Goal: Find contact information: Find contact information

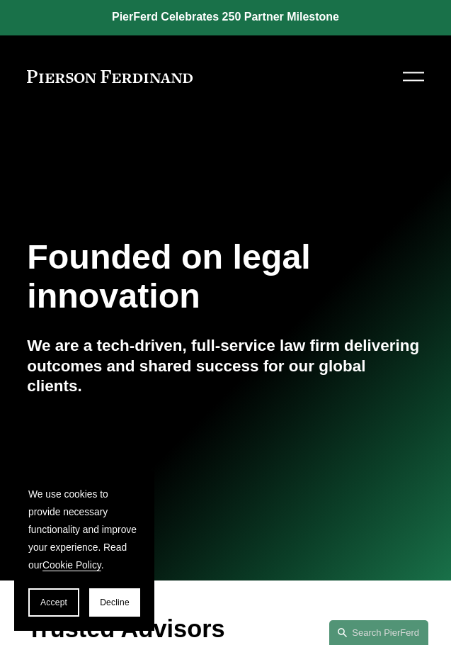
scroll to position [2459, 0]
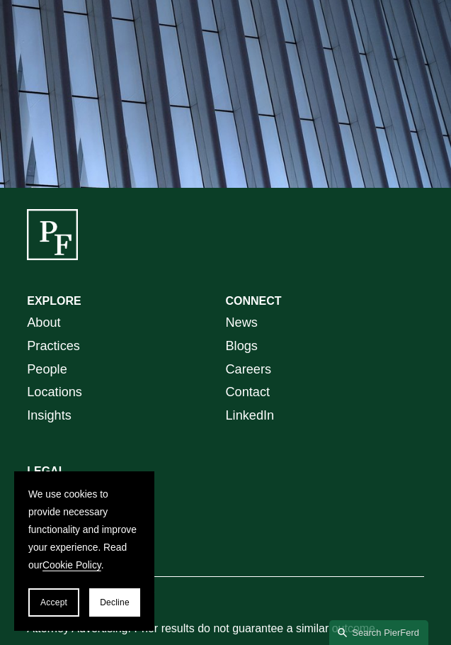
click at [257, 381] on link "Contact" at bounding box center [248, 392] width 45 height 23
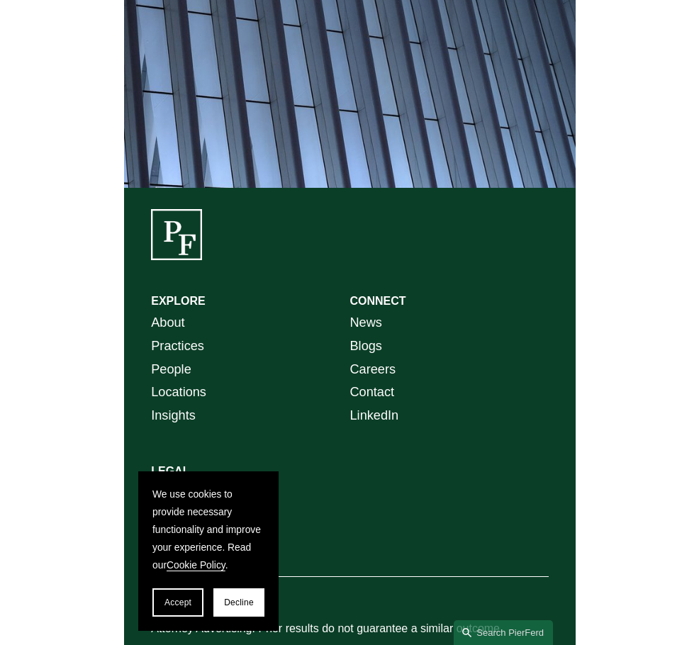
scroll to position [2113, 0]
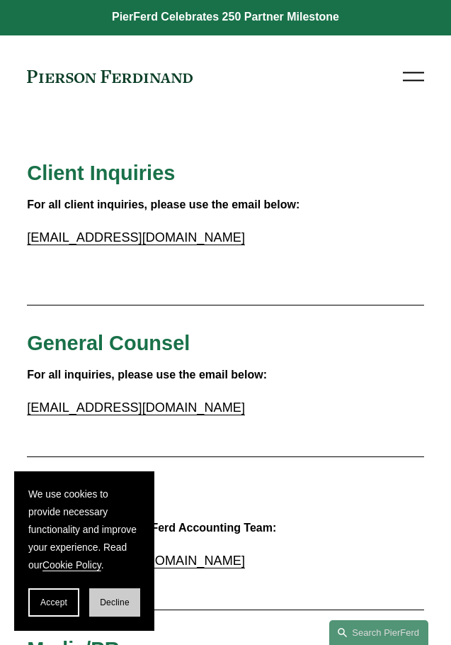
click at [108, 608] on button "Decline" at bounding box center [114, 602] width 51 height 28
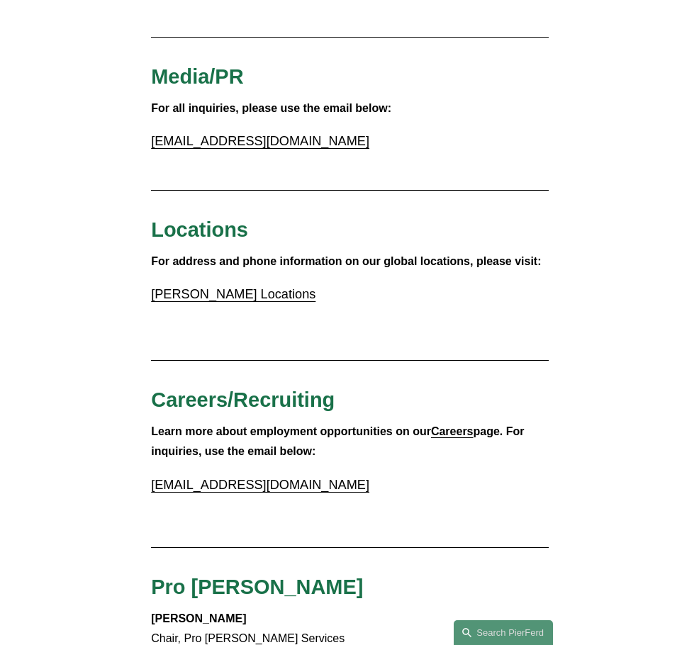
scroll to position [567, 0]
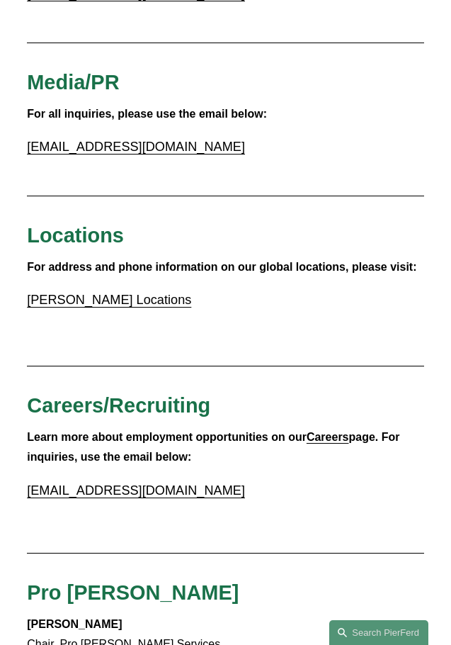
click at [155, 297] on link "Pierson Ferdinand Locations" at bounding box center [109, 300] width 164 height 14
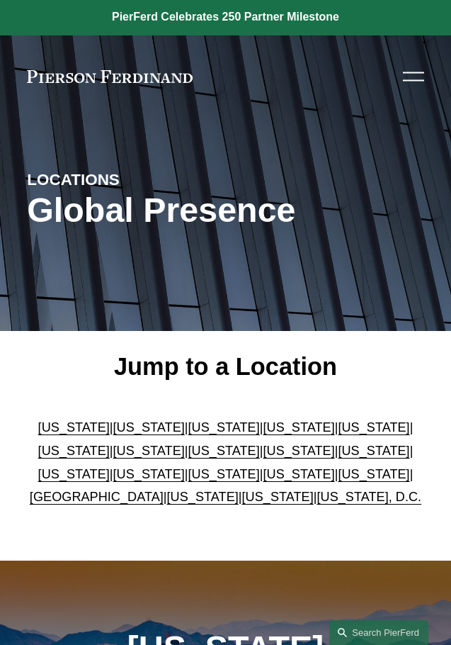
click at [263, 478] on link "[US_STATE]" at bounding box center [299, 474] width 72 height 14
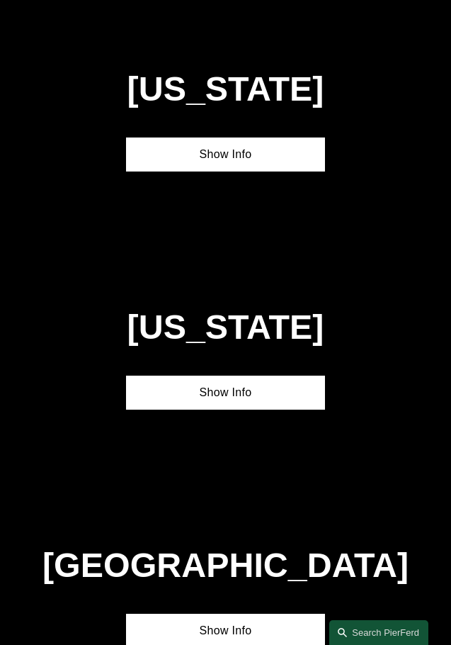
scroll to position [3622, 0]
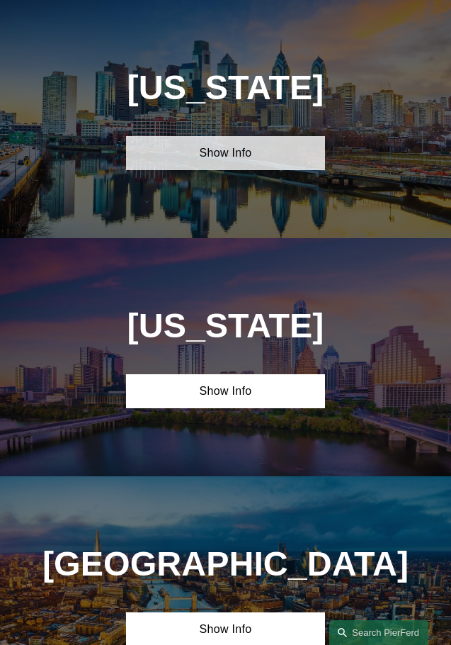
click at [267, 155] on link "Show Info" at bounding box center [225, 153] width 198 height 34
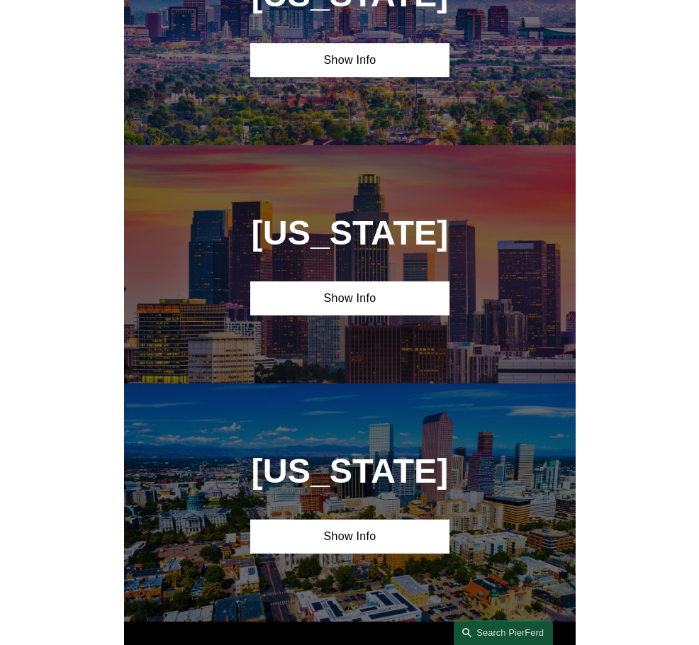
scroll to position [0, 0]
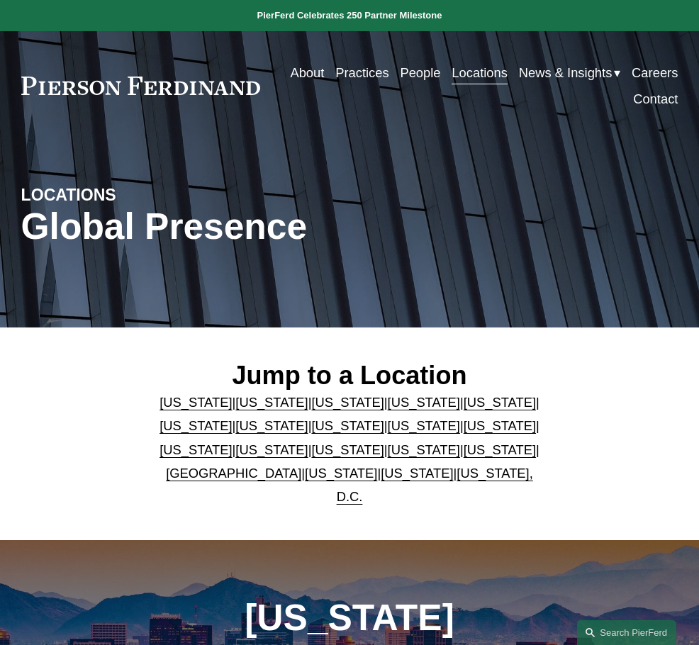
click at [451, 101] on link "Contact" at bounding box center [655, 99] width 45 height 26
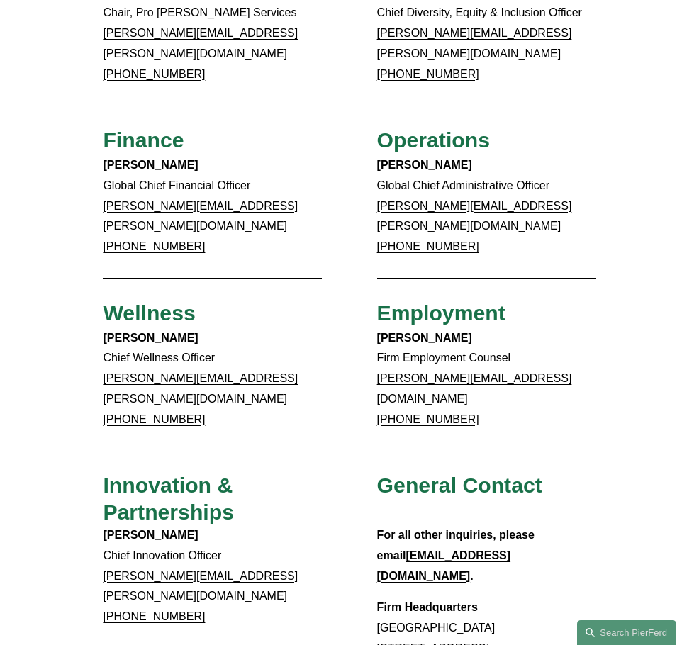
scroll to position [850, 0]
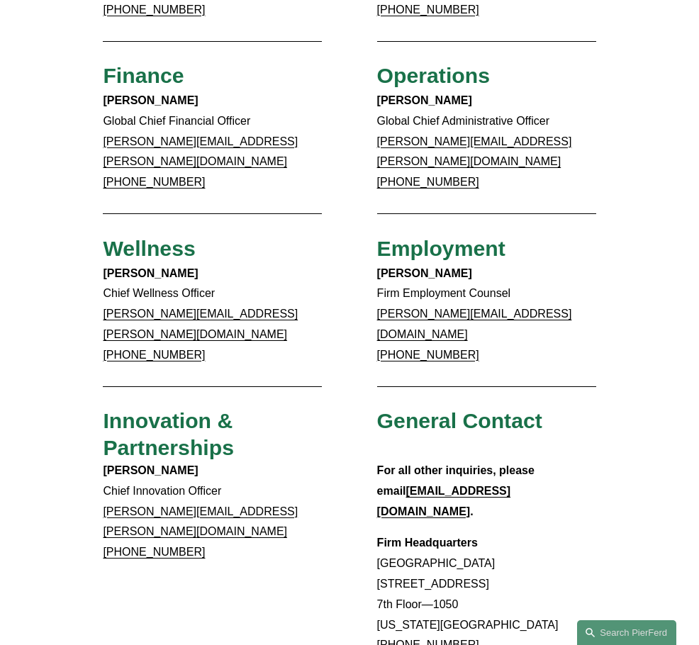
click at [500, 533] on p "Firm Headquarters Rockefeller Center 1270 Avenue of the Americas 7th Floor—1050…" at bounding box center [486, 604] width 219 height 143
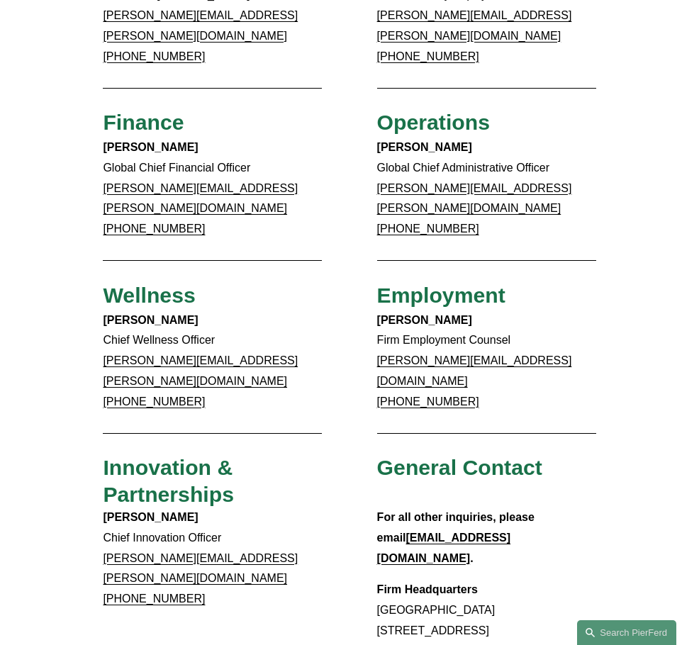
scroll to position [780, 0]
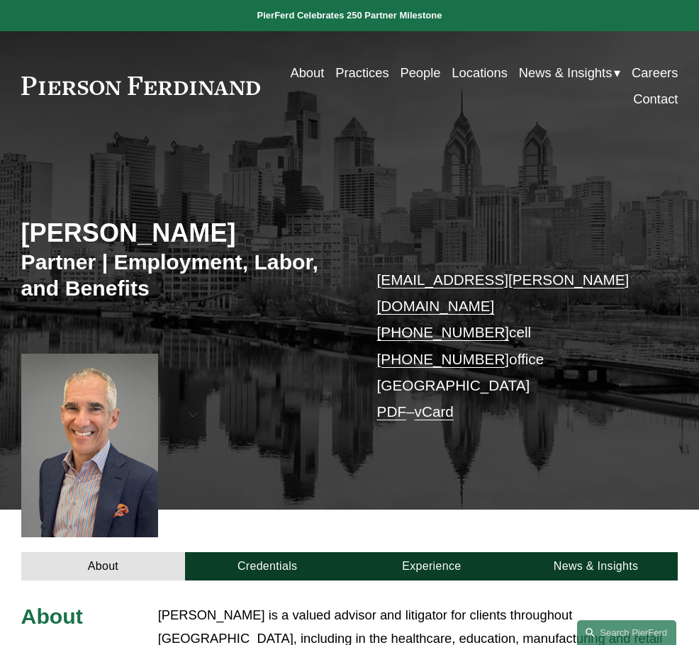
click at [416, 72] on link "People" at bounding box center [420, 73] width 40 height 26
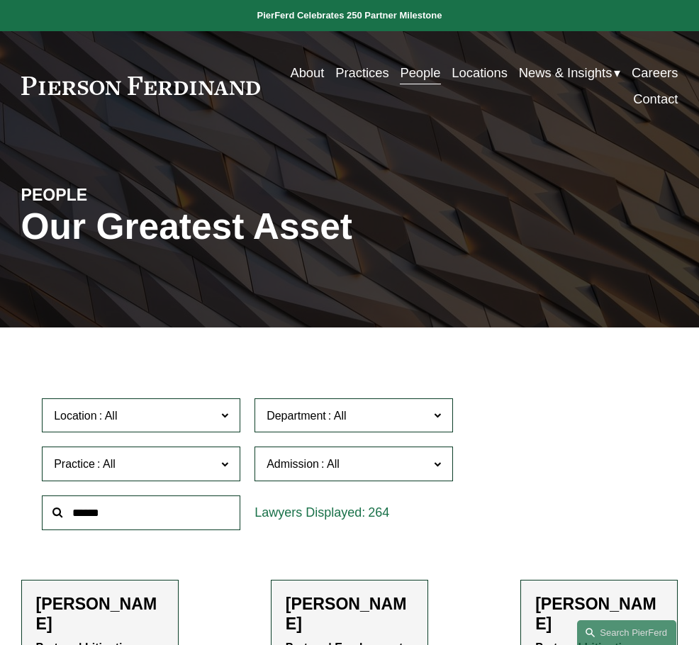
click at [151, 516] on input "text" at bounding box center [141, 512] width 198 height 35
type input "*****"
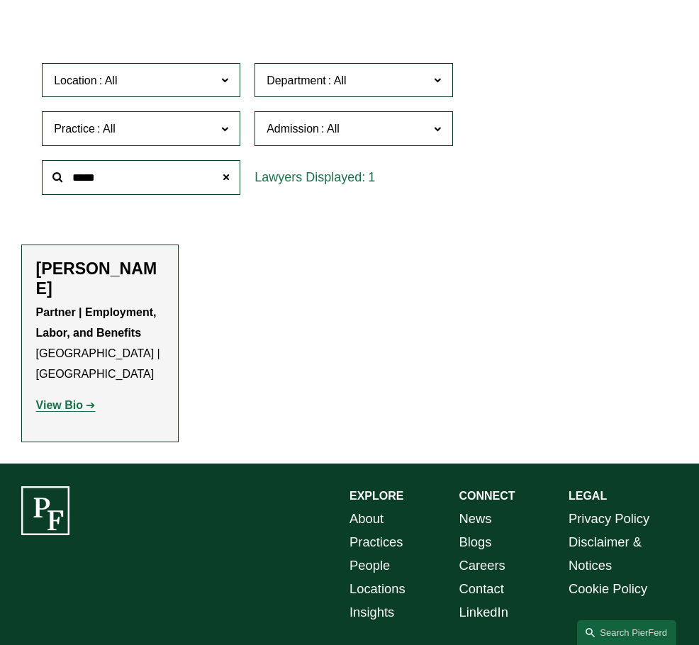
scroll to position [354, 0]
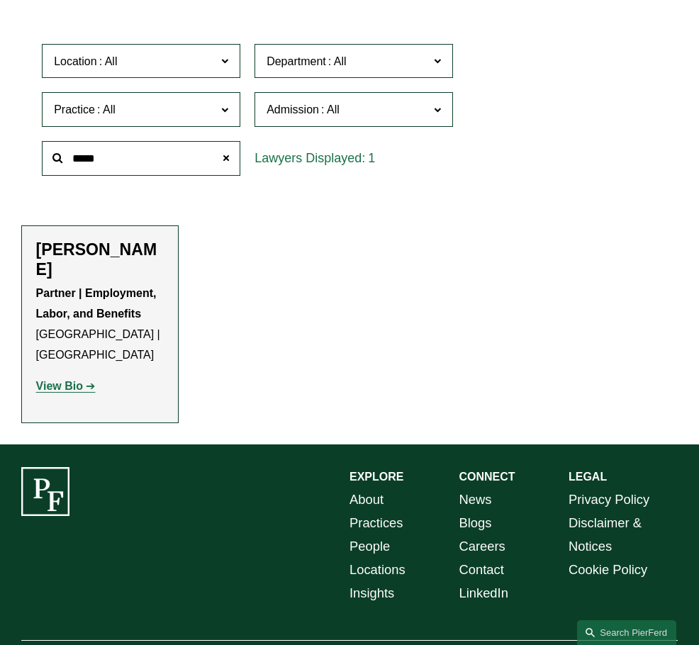
click at [72, 380] on strong "View Bio" at bounding box center [59, 386] width 47 height 12
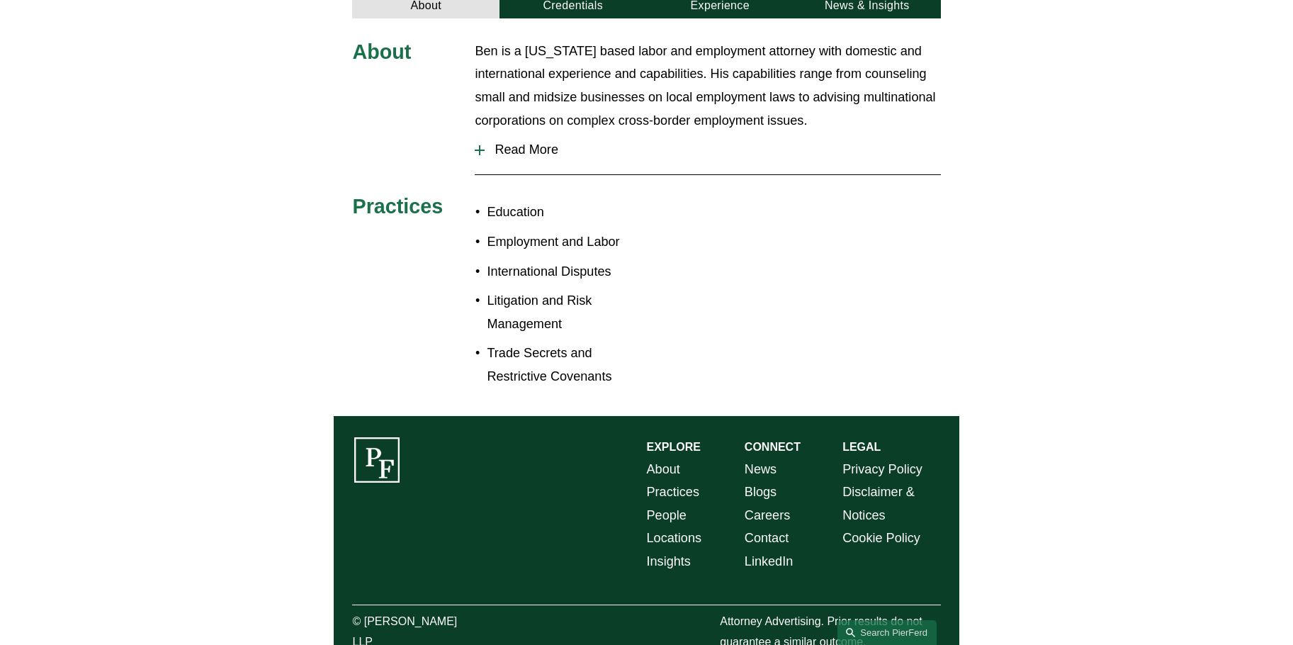
scroll to position [727, 0]
